Goal: Find specific page/section: Find specific page/section

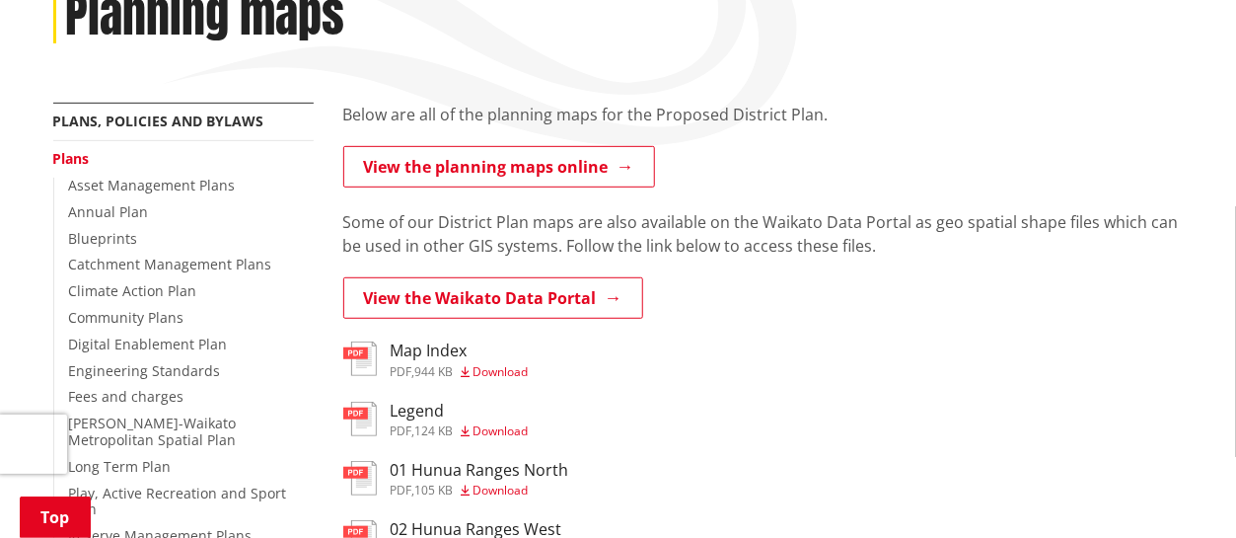
scroll to position [296, 0]
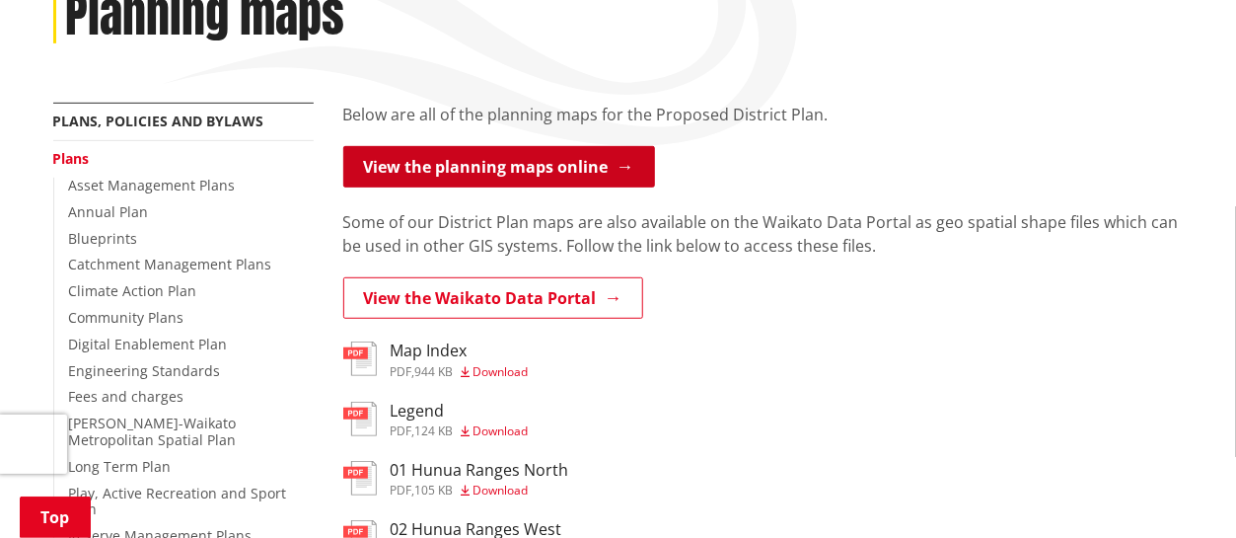
click at [515, 166] on link "View the planning maps online" at bounding box center [499, 166] width 312 height 41
